Goal: Task Accomplishment & Management: Manage account settings

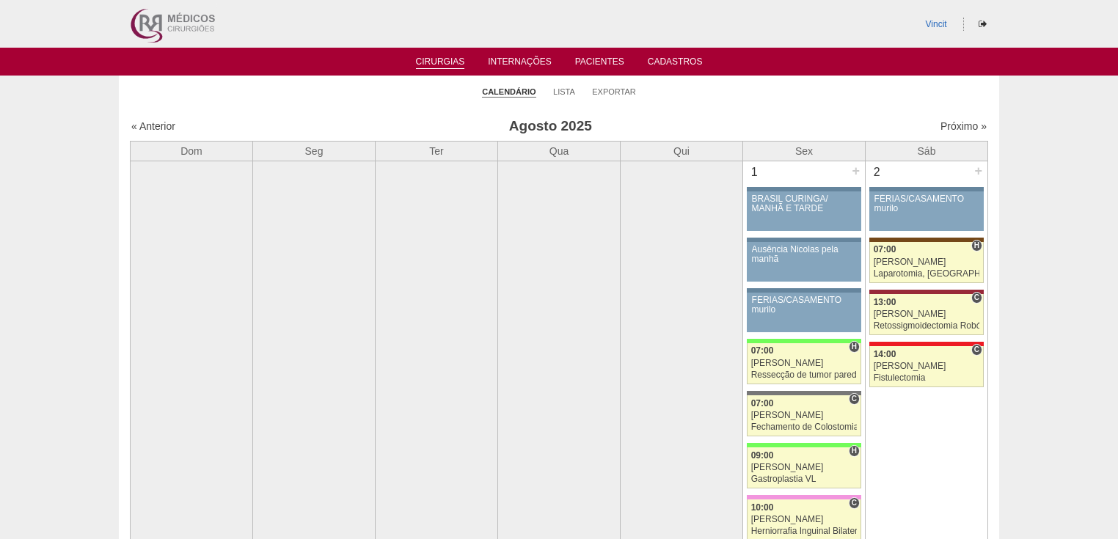
click at [446, 65] on link "Cirurgias" at bounding box center [440, 62] width 49 height 12
click at [957, 131] on link "Próximo »" at bounding box center [963, 126] width 46 height 12
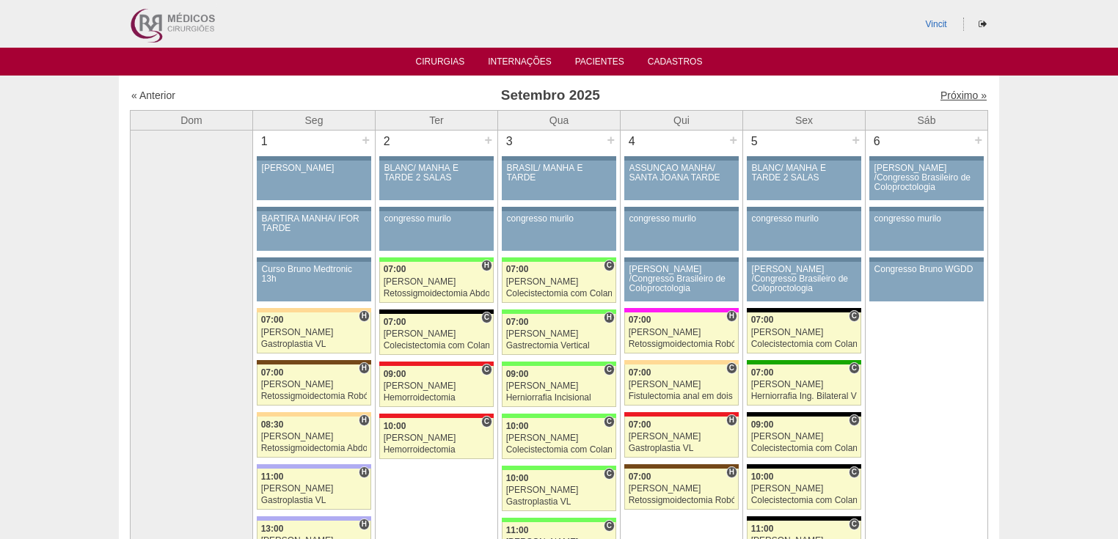
click at [946, 93] on link "Próximo »" at bounding box center [963, 95] width 46 height 12
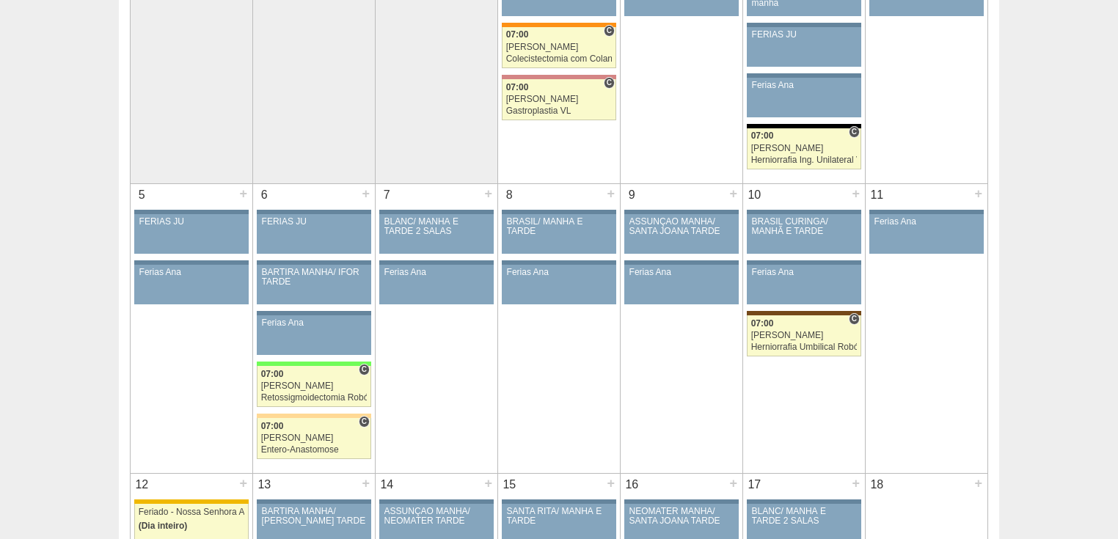
scroll to position [528, 0]
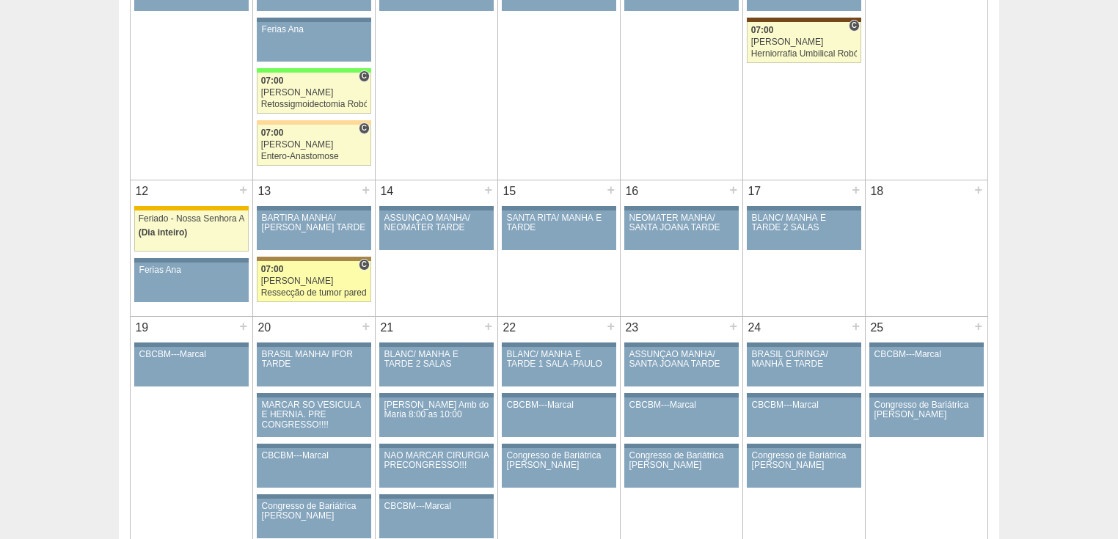
click at [288, 293] on div "Ressecção de tumor parede abdominal pélvica" at bounding box center [314, 293] width 106 height 10
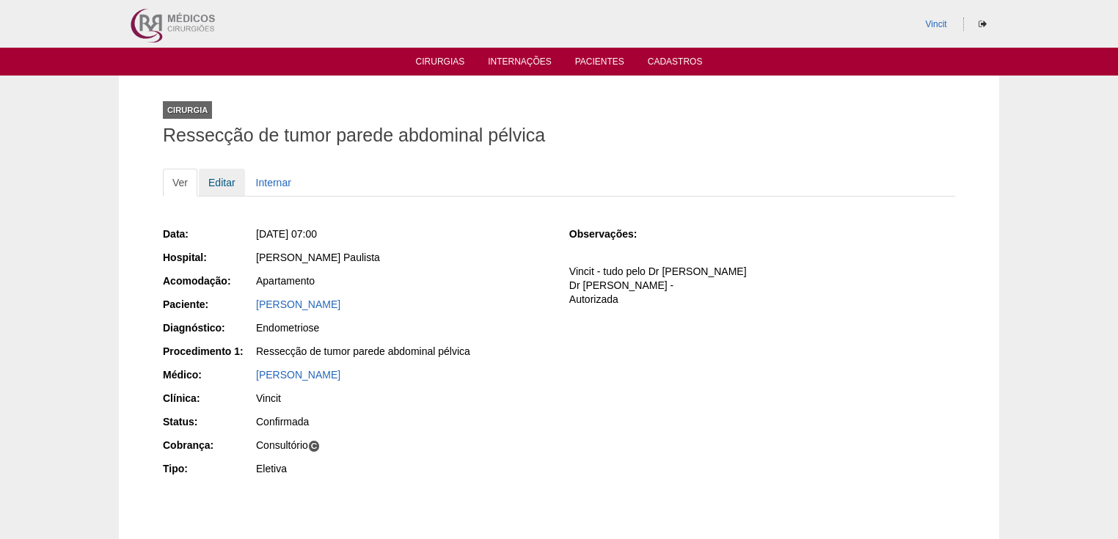
click at [225, 186] on link "Editar" at bounding box center [222, 183] width 46 height 28
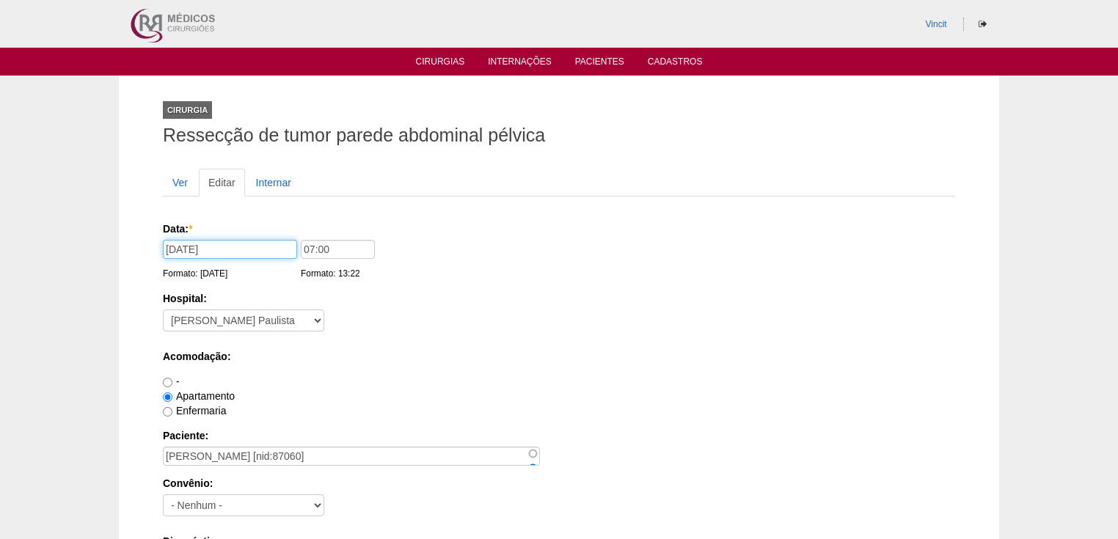
click at [247, 253] on input "13/10/2025" at bounding box center [230, 249] width 134 height 19
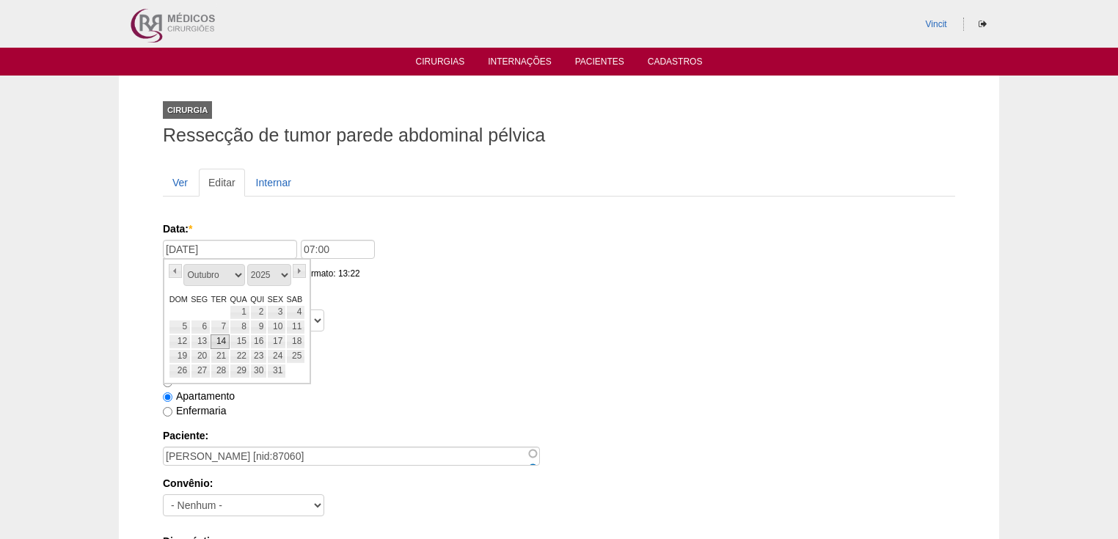
click at [220, 339] on link "14" at bounding box center [220, 341] width 19 height 15
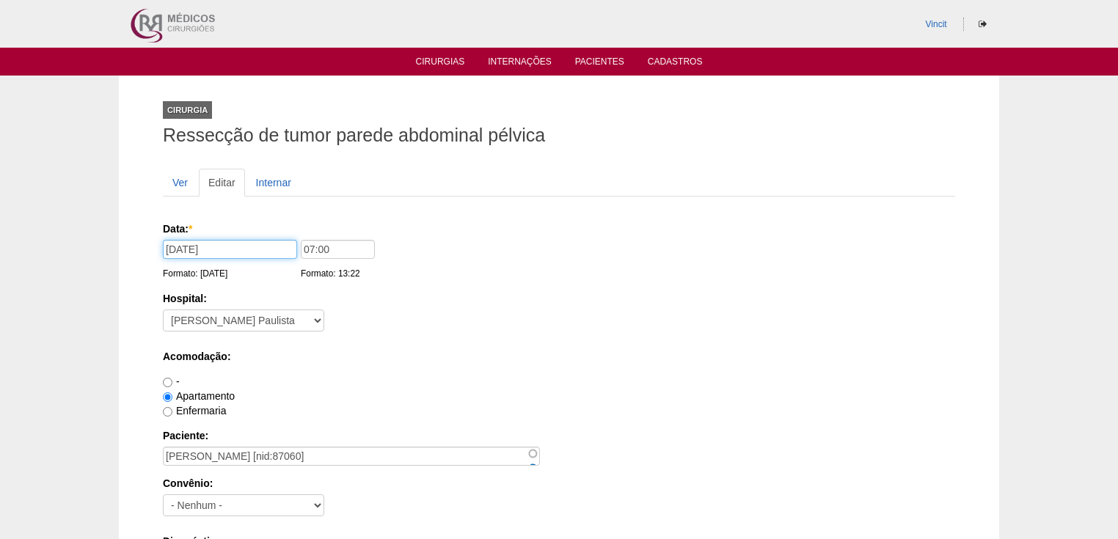
click at [268, 252] on input "14/10/2025" at bounding box center [230, 249] width 134 height 19
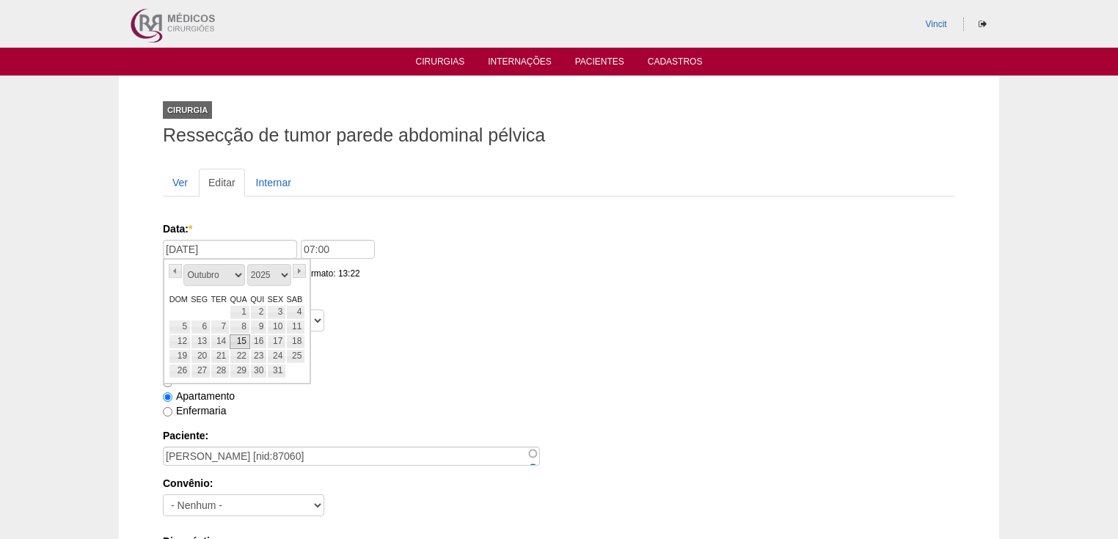
click at [244, 343] on link "15" at bounding box center [240, 341] width 21 height 15
type input "15/10/2025"
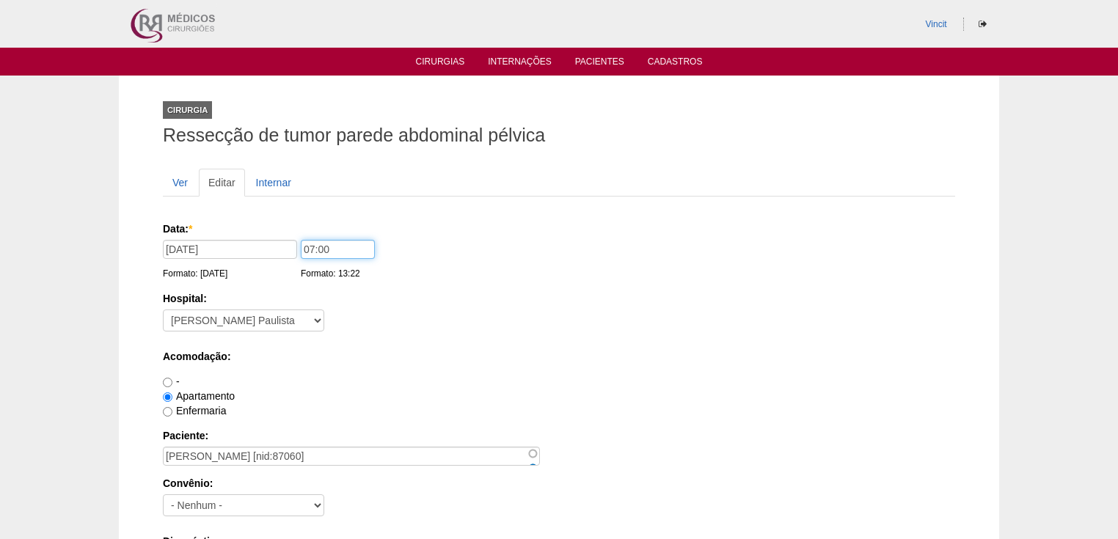
click at [314, 244] on input "07:00" at bounding box center [338, 249] width 74 height 19
type input "14:00"
click at [351, 349] on label "Acomodação:" at bounding box center [559, 356] width 792 height 15
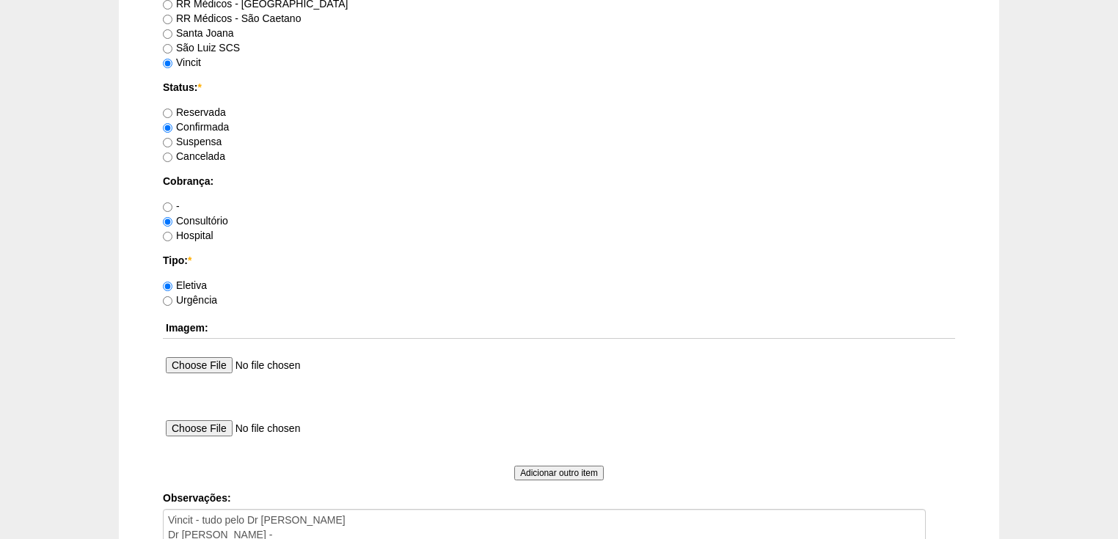
scroll to position [1348, 0]
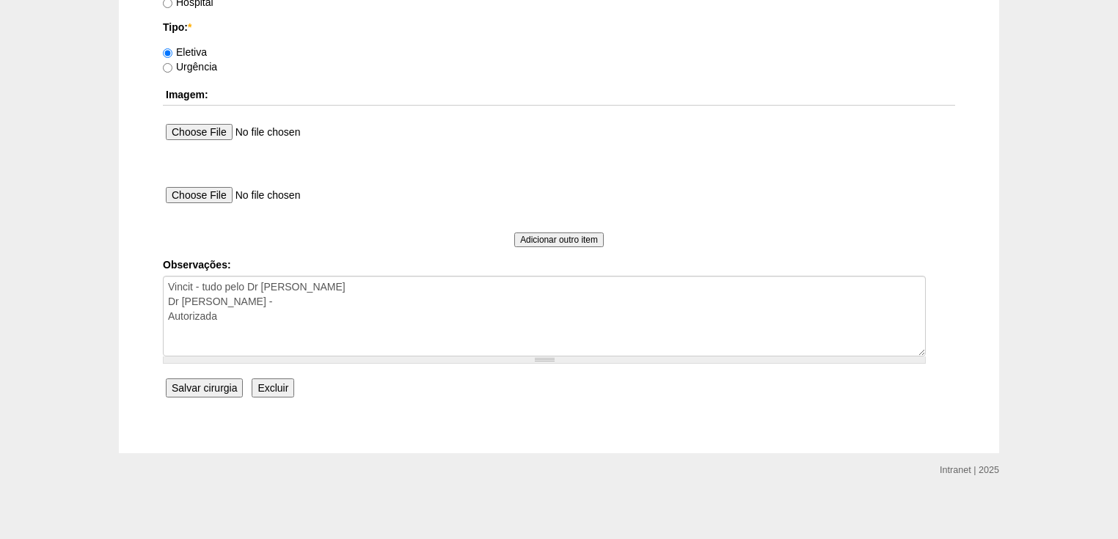
click at [207, 392] on input "Salvar cirurgia" at bounding box center [204, 387] width 77 height 19
